Goal: Information Seeking & Learning: Learn about a topic

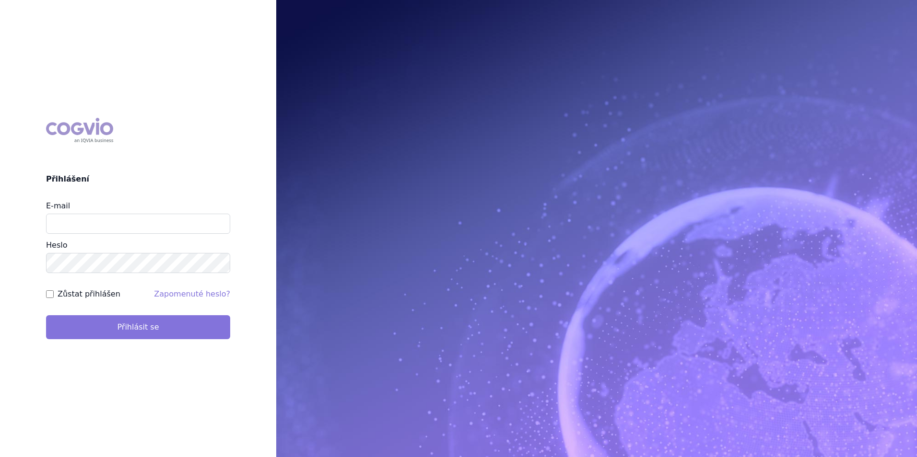
type input "apolena.koklarova@vzp.cz"
click at [208, 327] on button "Přihlásit se" at bounding box center [138, 328] width 184 height 24
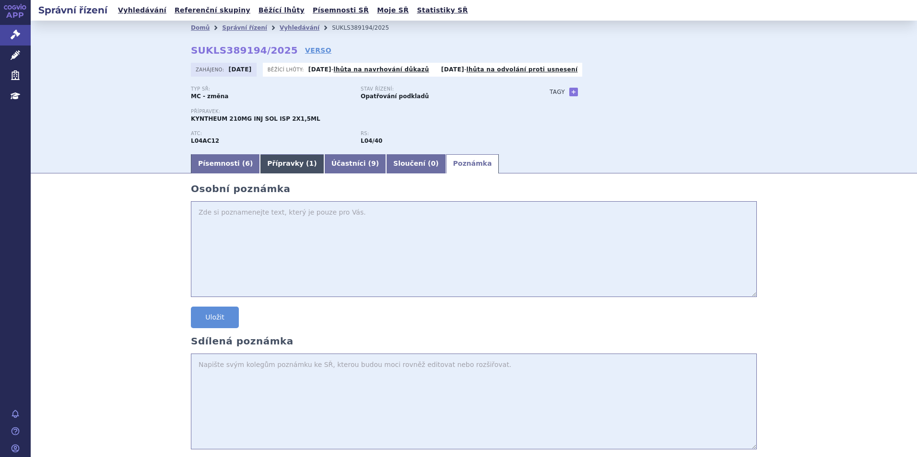
click at [284, 164] on link "Přípravky ( 1 )" at bounding box center [292, 163] width 64 height 19
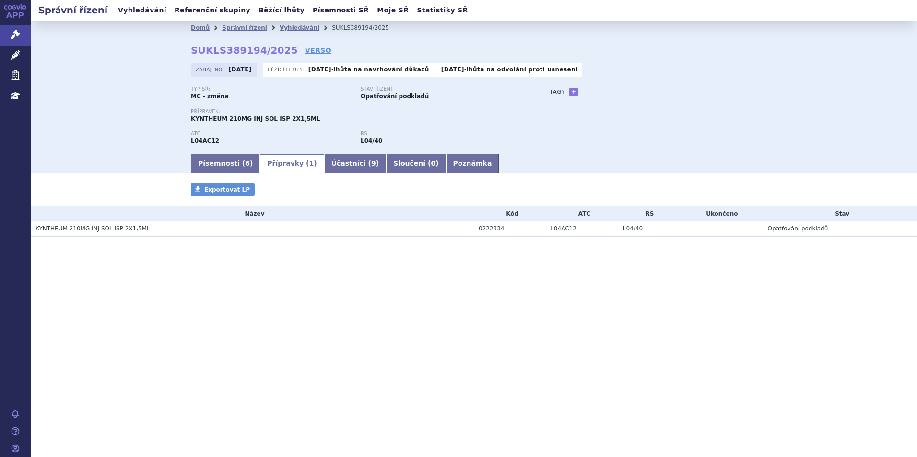
click at [103, 228] on link "KYNTHEUM 210MG INJ SOL ISP 2X1,5ML" at bounding box center [92, 228] width 115 height 7
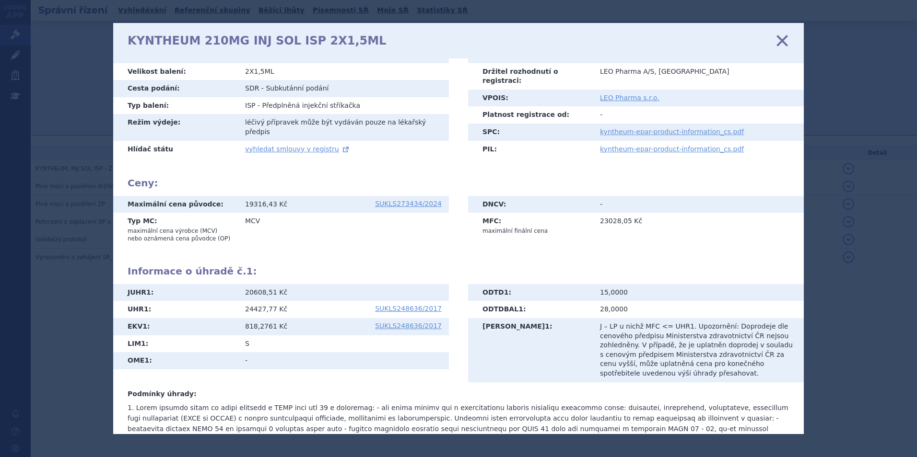
scroll to position [96, 0]
click at [784, 41] on icon at bounding box center [782, 40] width 20 height 20
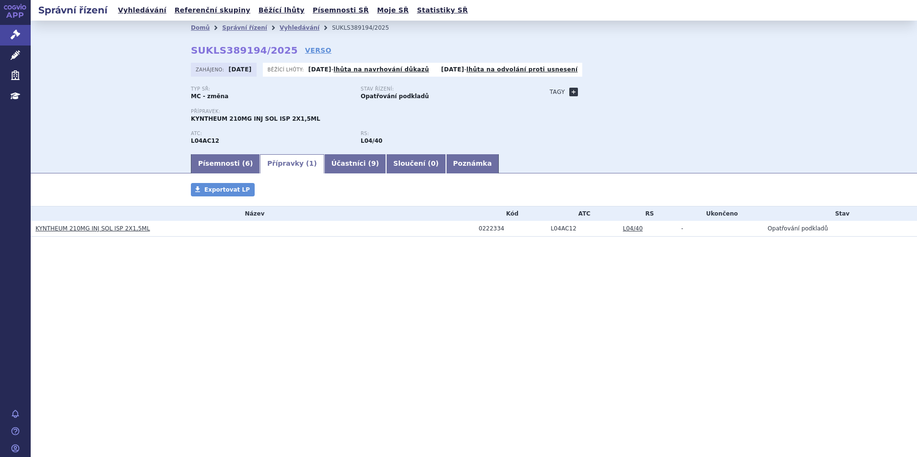
click at [571, 94] on link "+" at bounding box center [573, 92] width 9 height 9
click at [593, 90] on span at bounding box center [616, 92] width 69 height 12
type input "psoriaza"
click at [619, 122] on ul "psoriaza" at bounding box center [614, 121] width 69 height 12
click at [621, 108] on input "psoriaza" at bounding box center [614, 106] width 65 height 12
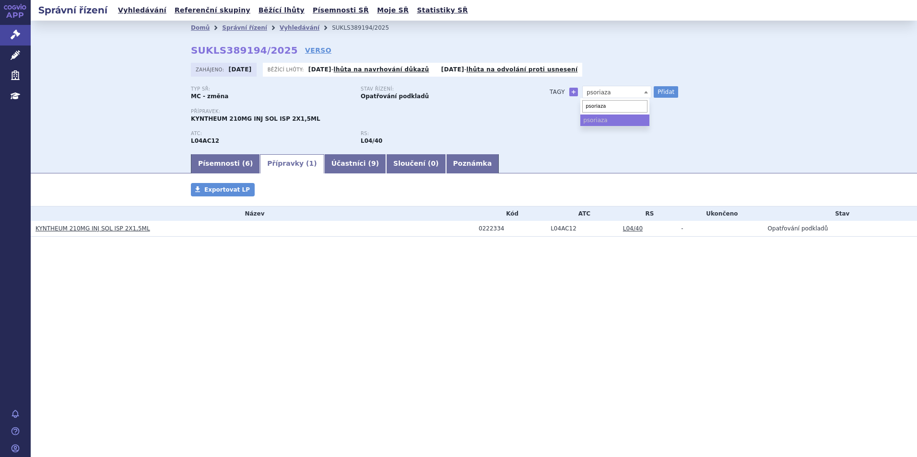
click at [621, 116] on ul "psoriaza" at bounding box center [614, 121] width 69 height 12
click at [668, 91] on button "Přidat" at bounding box center [666, 92] width 24 height 12
select select
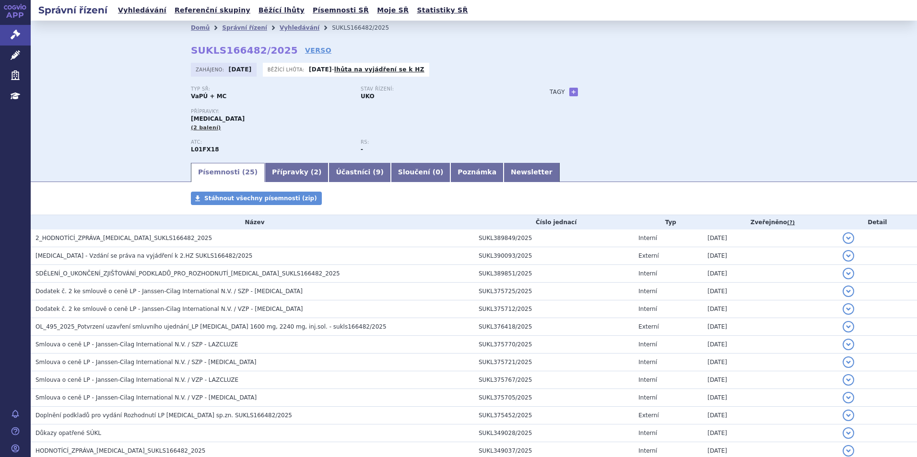
click at [641, 86] on div "Domů Správní řízení Vyhledávání SUKLS166482/2025 SUKLS166482/2025 VERSO Zahájen…" at bounding box center [474, 98] width 604 height 127
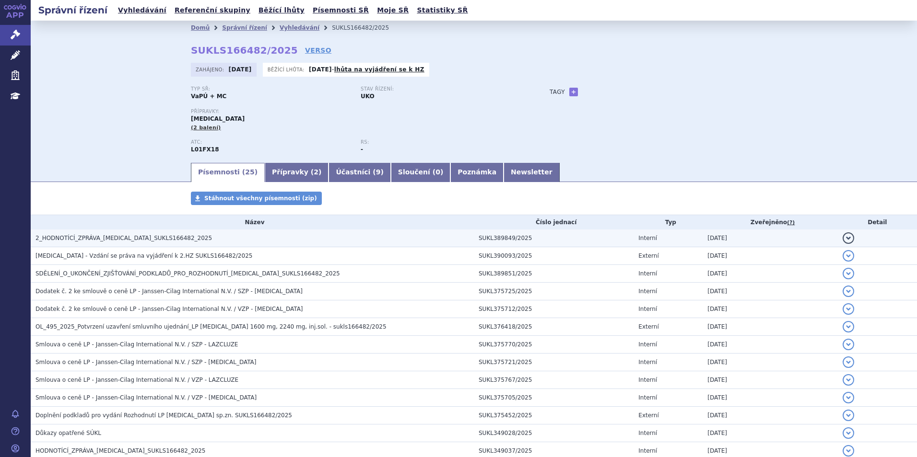
click at [152, 238] on span "2_HODNOTÍCÍ_ZPRÁVA_RYBREVANT_SUKLS166482_2025" at bounding box center [123, 238] width 176 height 7
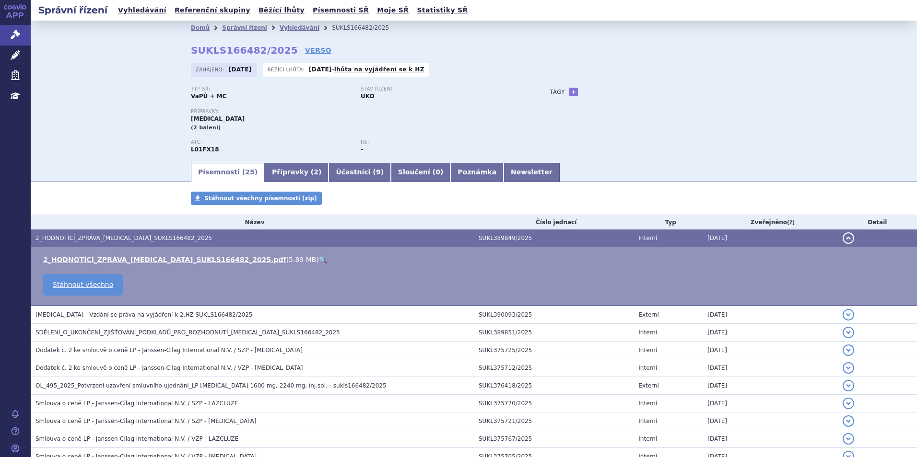
click at [319, 260] on link "🔍" at bounding box center [323, 260] width 8 height 8
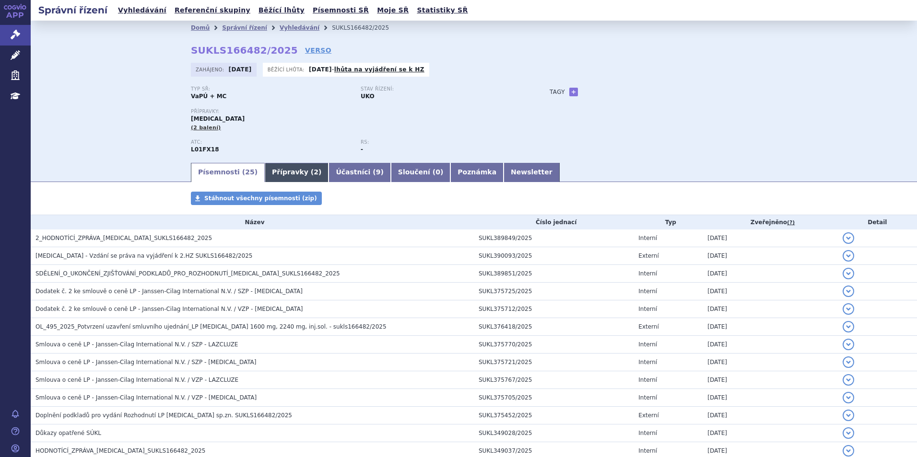
click at [273, 168] on link "Přípravky ( 2 )" at bounding box center [297, 172] width 64 height 19
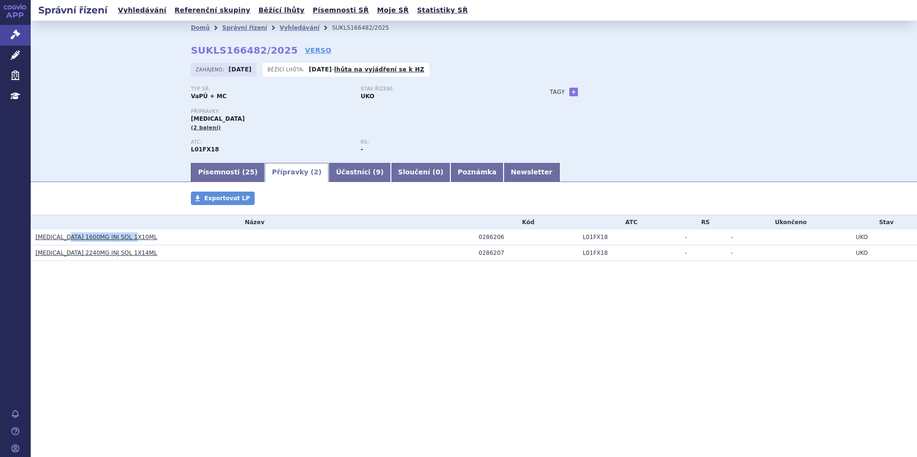
drag, startPoint x: 150, startPoint y: 239, endPoint x: 67, endPoint y: 238, distance: 82.5
click at [67, 238] on h3 "RYBREVANT 1600MG INJ SOL 1X10ML" at bounding box center [254, 238] width 438 height 10
copy link "1600MG INJ SOL 1X10ML"
drag, startPoint x: 146, startPoint y: 247, endPoint x: 68, endPoint y: 256, distance: 78.2
click at [68, 256] on td "RYBREVANT 2240MG INJ SOL 1X14ML" at bounding box center [252, 253] width 443 height 16
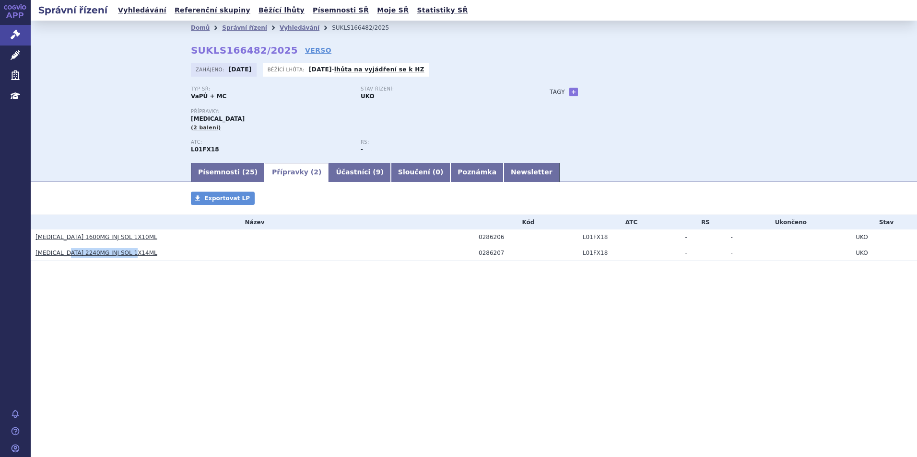
copy link "2240MG INJ SOL 1X14ML"
click at [222, 175] on link "Písemnosti ( 25 )" at bounding box center [228, 172] width 74 height 19
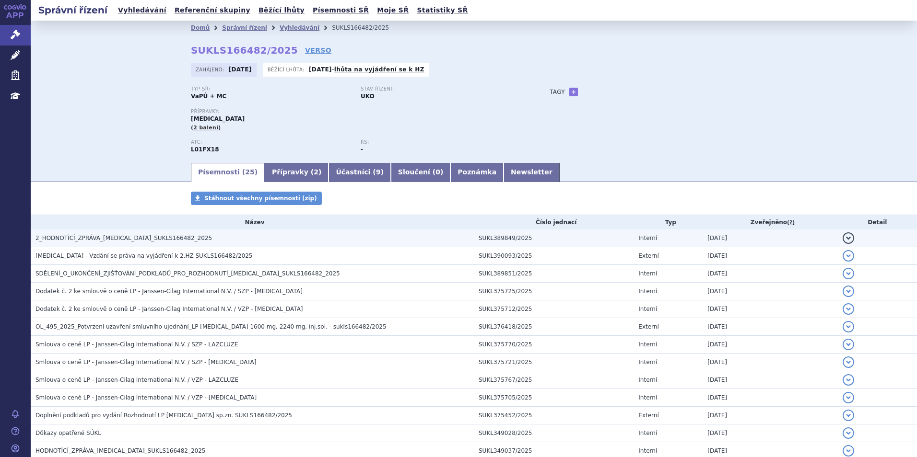
click at [208, 240] on h3 "2_HODNOTÍCÍ_ZPRÁVA_RYBREVANT_SUKLS166482_2025" at bounding box center [254, 239] width 438 height 10
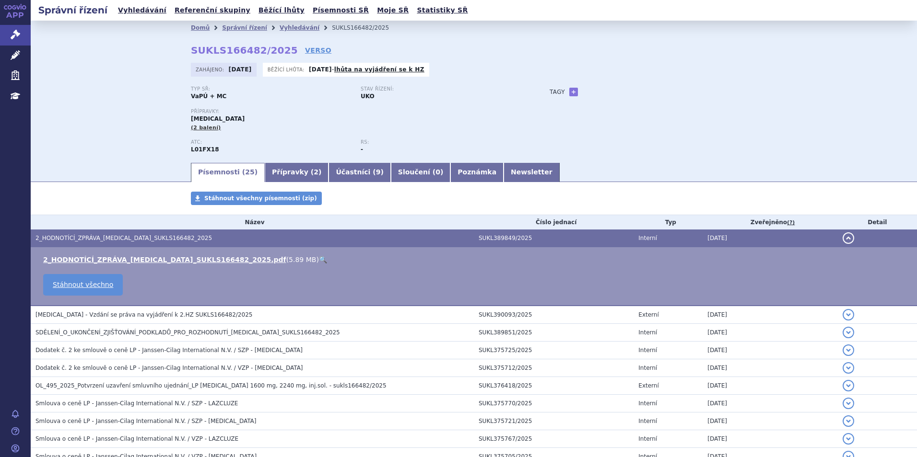
click at [319, 257] on link "🔍" at bounding box center [323, 260] width 8 height 8
click at [151, 150] on div "Domů Správní řízení Vyhledávání SUKLS166482/2025 SUKLS166482/2025 VERSO Zahájen…" at bounding box center [474, 91] width 886 height 141
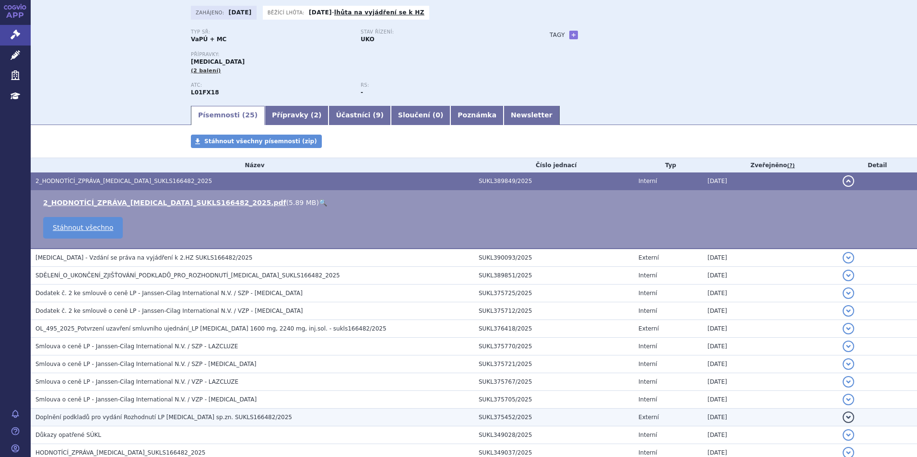
scroll to position [144, 0]
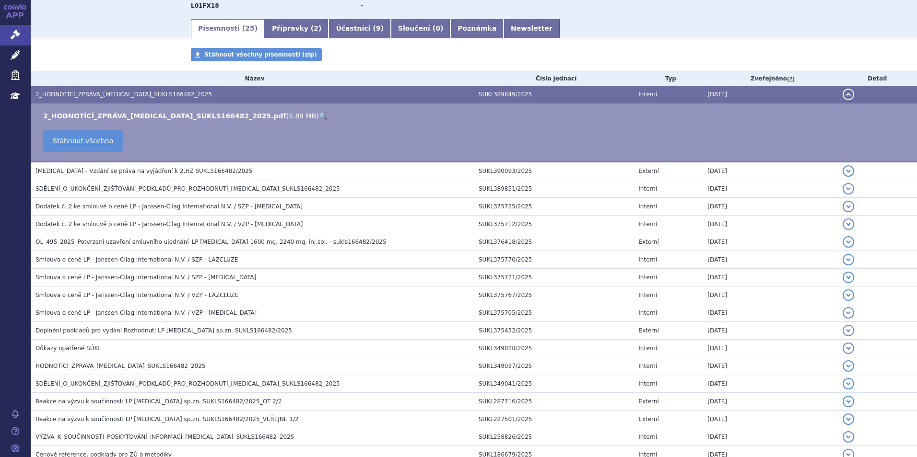
click at [142, 367] on span "HODNOTÍCÍ_ZPRÁVA_RYBREVANT_SUKLS166482_2025" at bounding box center [120, 366] width 170 height 7
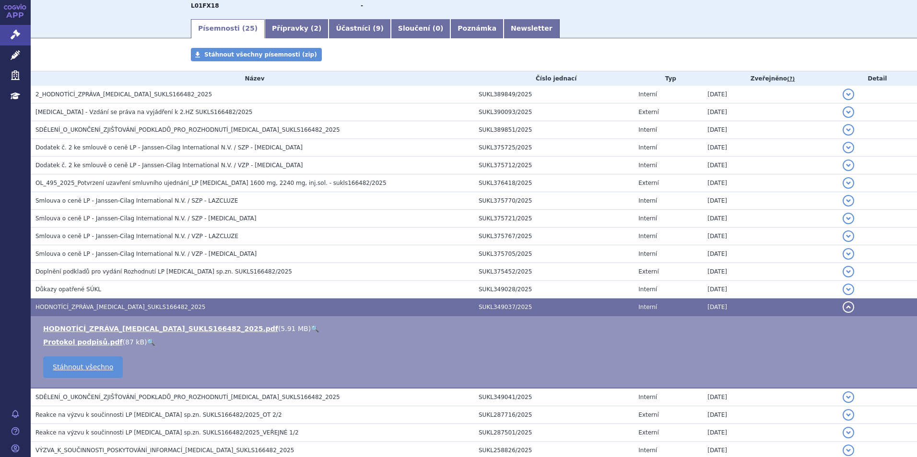
click at [311, 329] on link "🔍" at bounding box center [315, 329] width 8 height 8
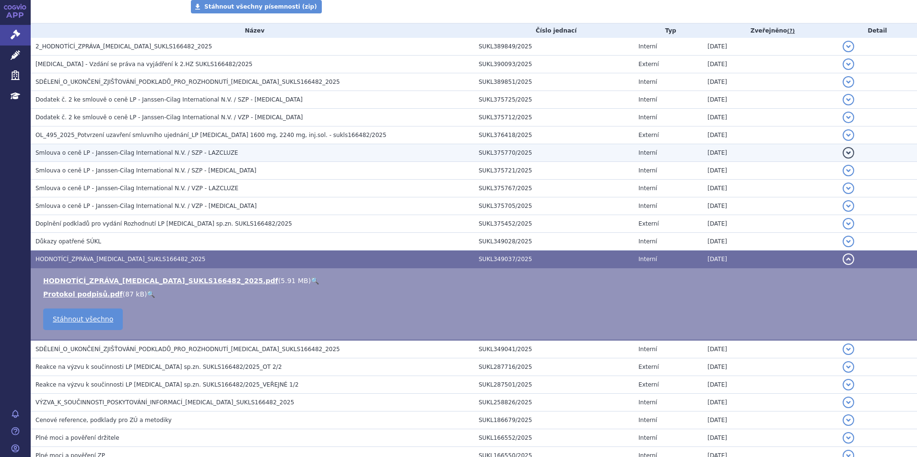
scroll to position [48, 0]
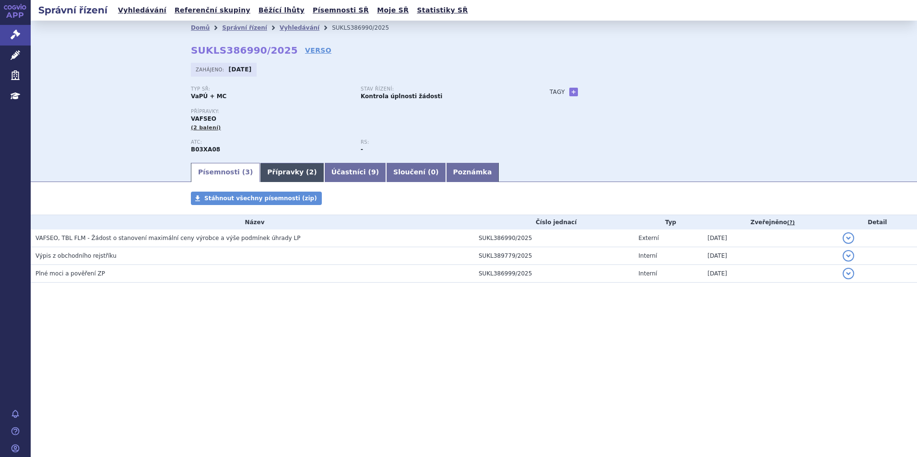
click at [269, 177] on link "Přípravky ( 2 )" at bounding box center [292, 172] width 64 height 19
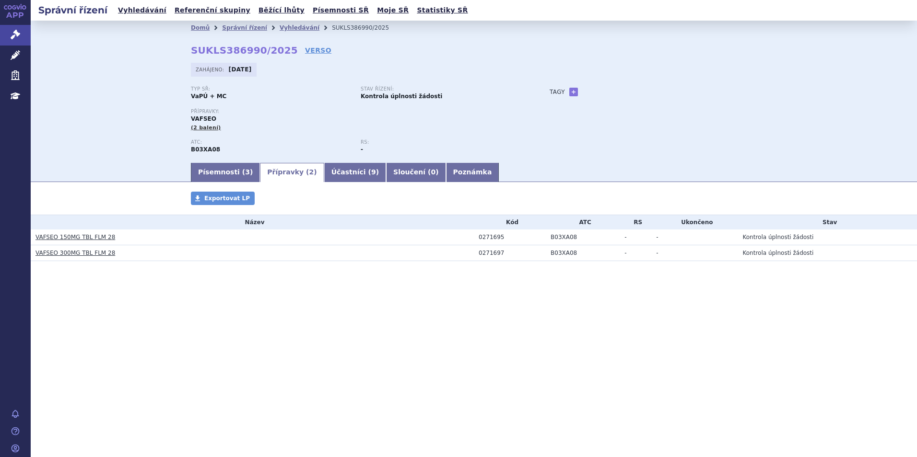
click at [75, 234] on link "VAFSEO 150MG TBL FLM 28" at bounding box center [75, 237] width 80 height 7
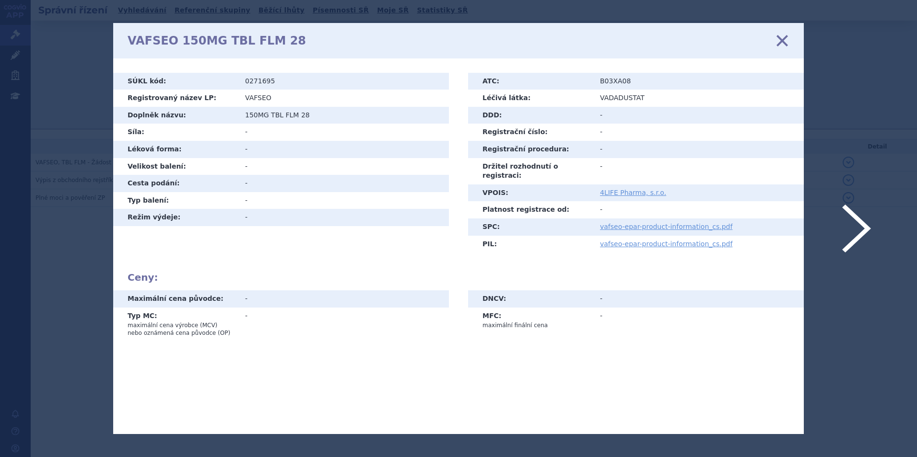
click at [789, 40] on div "VAFSEO 150MG TBL FLM 28 zavřít" at bounding box center [458, 40] width 690 height 35
click at [782, 38] on icon at bounding box center [782, 40] width 20 height 20
